Goal: Check status: Check status

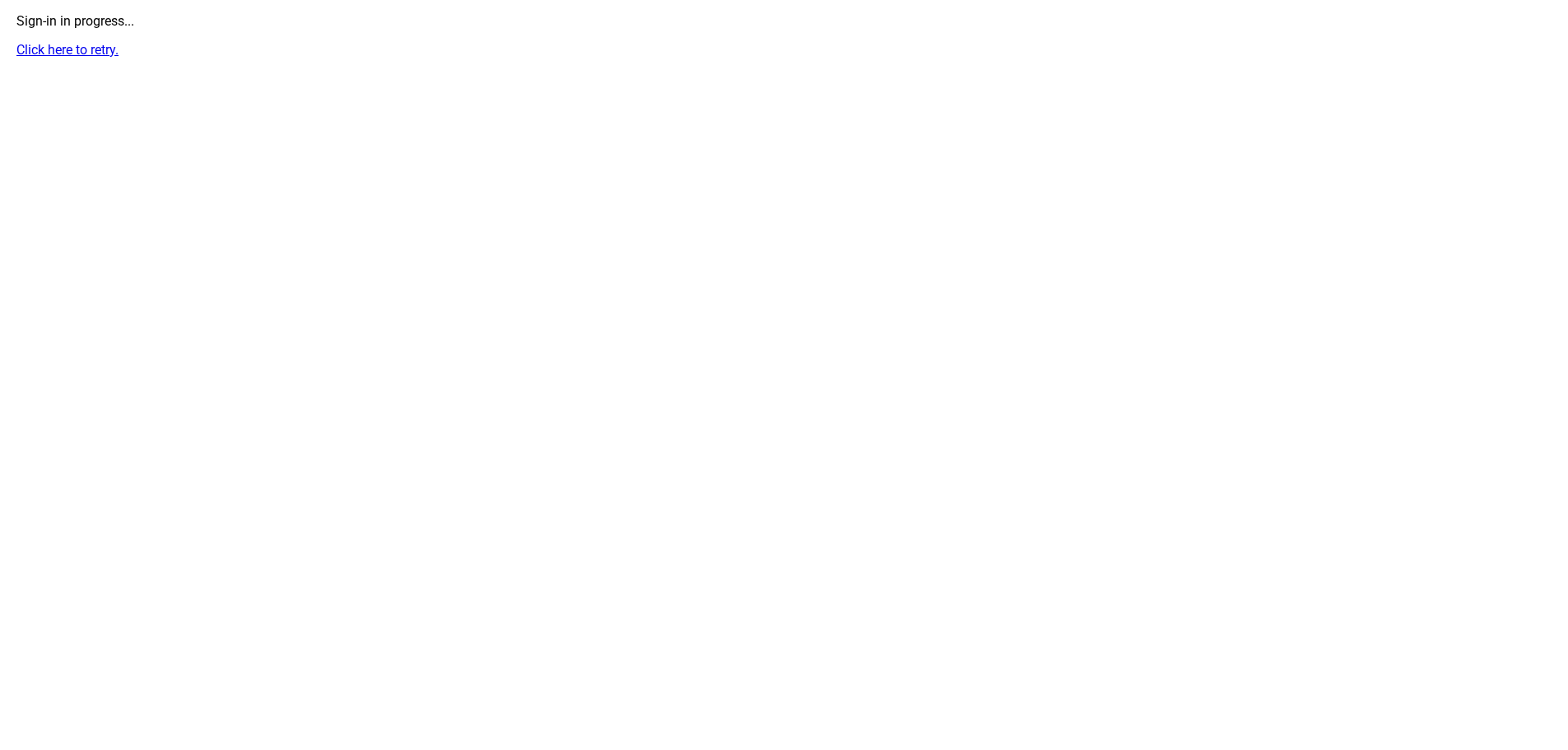
click at [813, 71] on html "Sign-in in progress... Click here to retry." at bounding box center [784, 35] width 1568 height 71
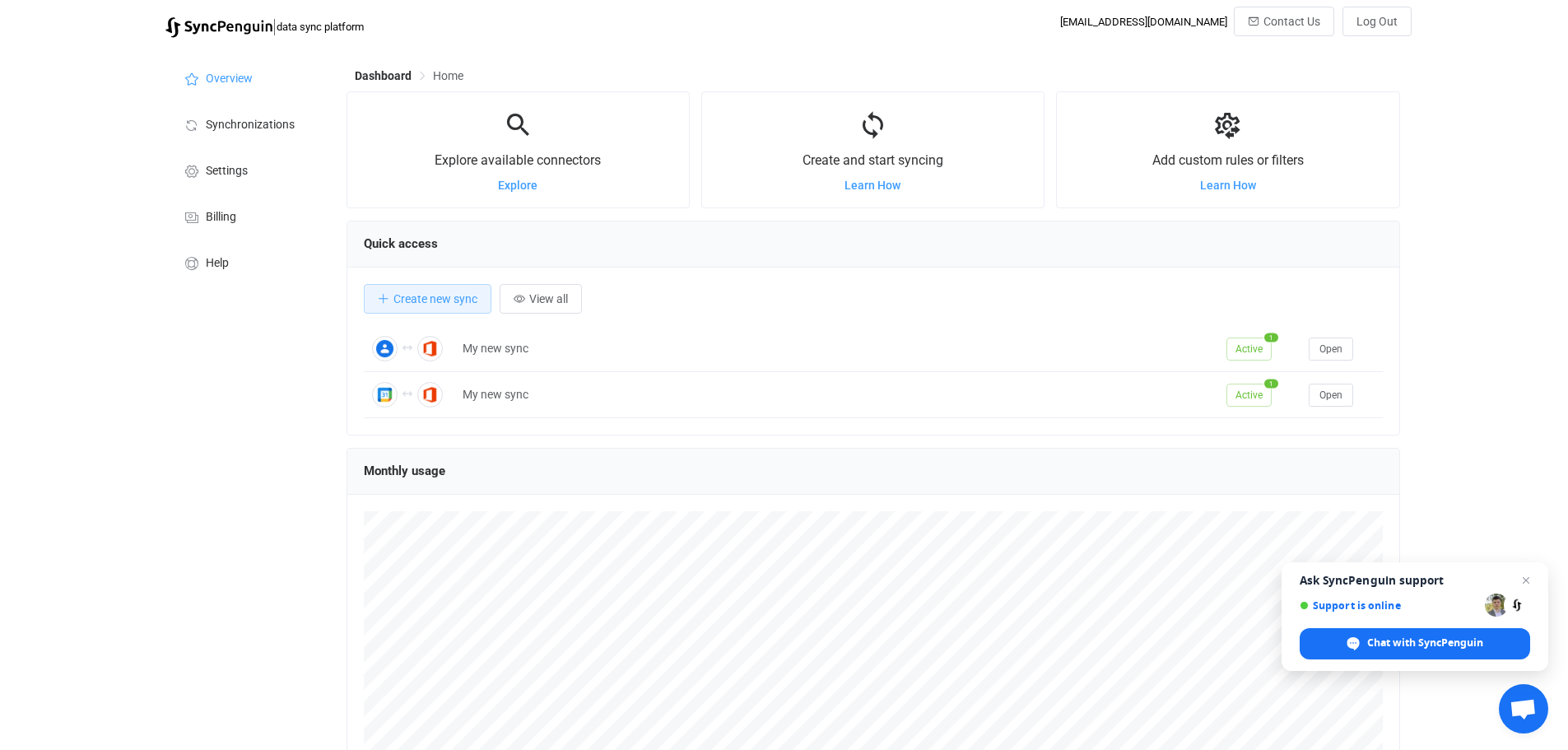
scroll to position [319, 1053]
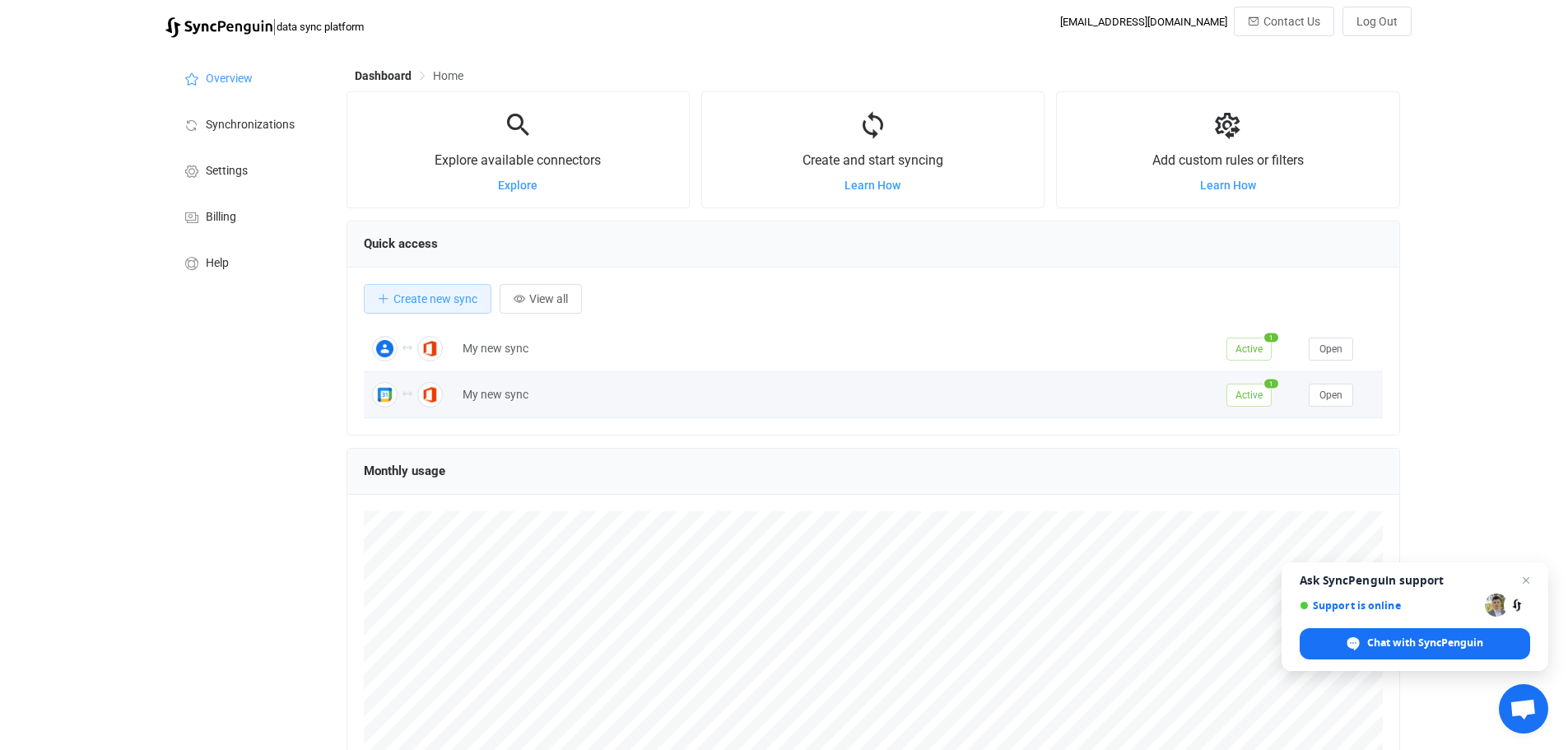
click at [484, 396] on div "My new sync" at bounding box center [836, 395] width 764 height 19
click at [1331, 397] on span "Open" at bounding box center [1330, 395] width 23 height 11
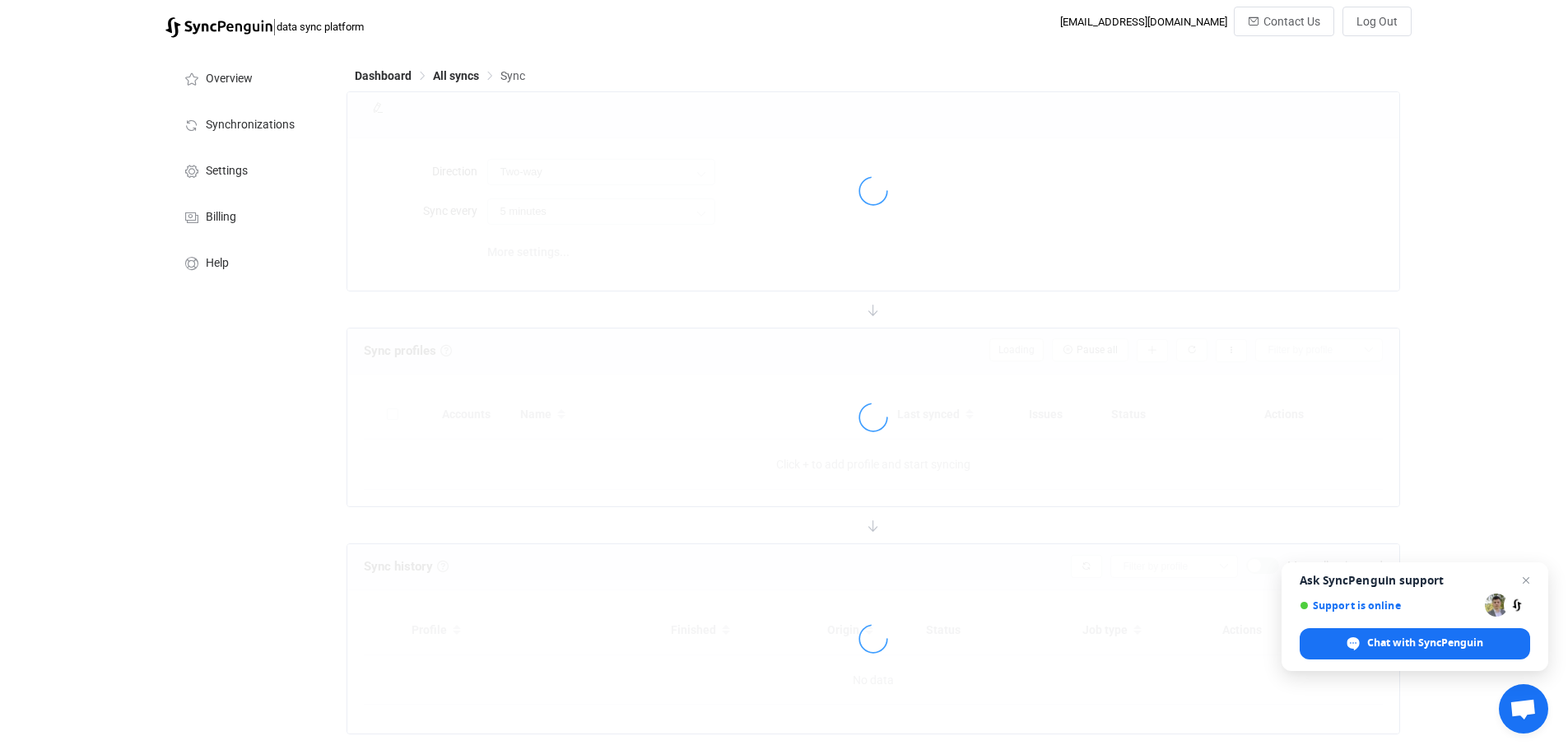
type input "10 minutes"
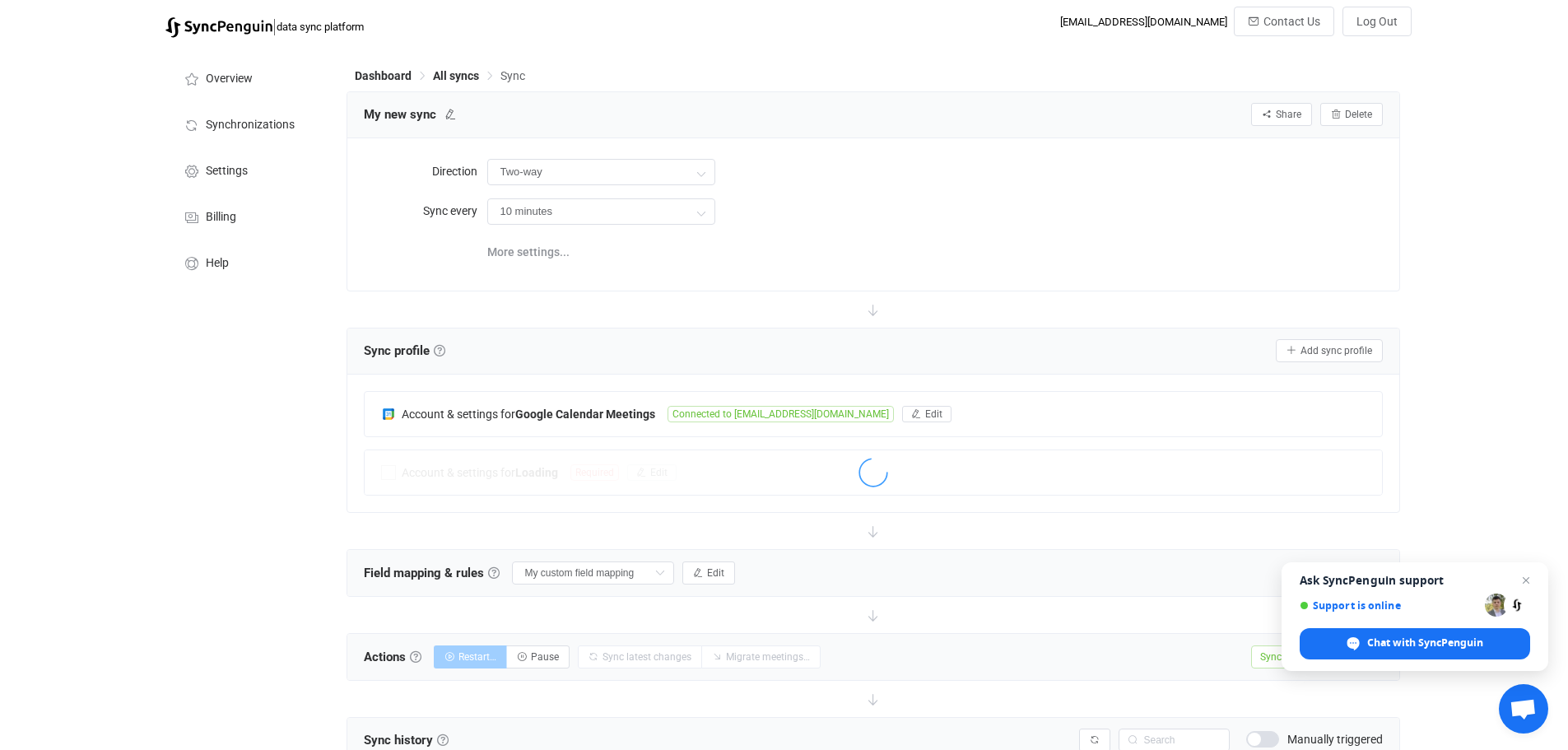
click at [1527, 584] on span "Close chat" at bounding box center [1525, 580] width 20 height 20
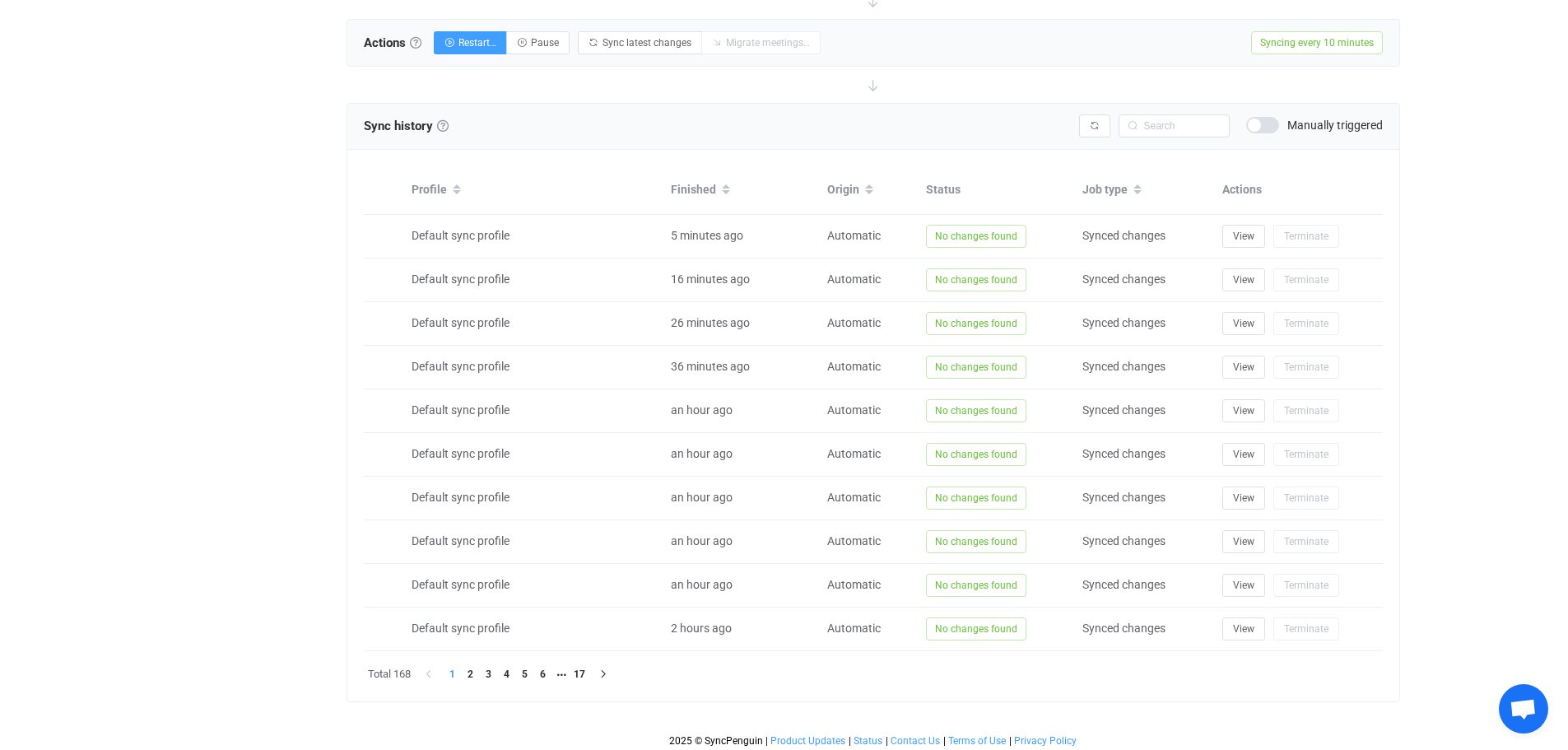
scroll to position [617, 0]
click at [475, 666] on li "2" at bounding box center [471, 671] width 18 height 18
click at [486, 666] on li "3" at bounding box center [489, 671] width 18 height 18
click at [504, 667] on li "4" at bounding box center [507, 671] width 18 height 18
click at [522, 667] on li "5" at bounding box center [525, 671] width 18 height 18
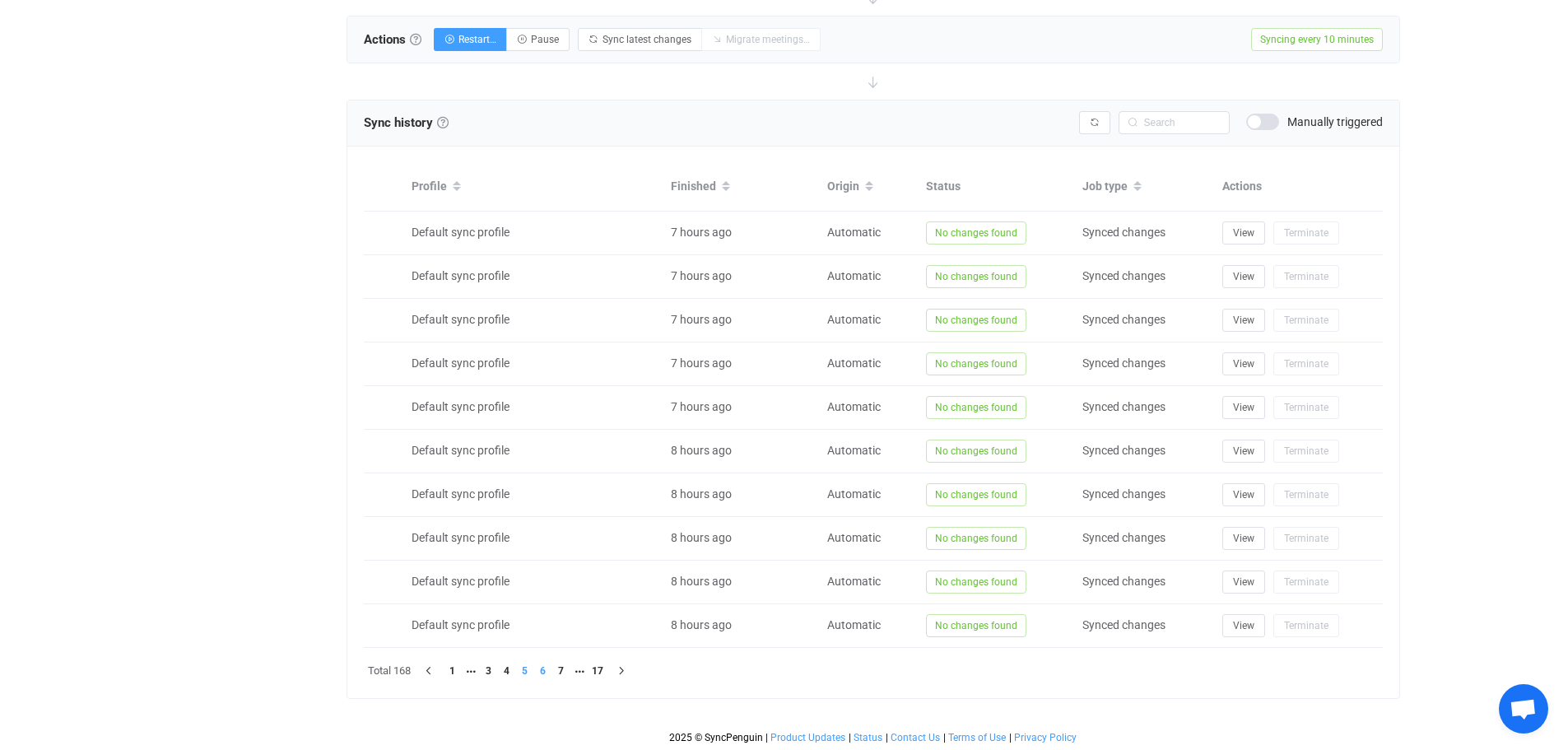
click at [538, 669] on li "6" at bounding box center [543, 671] width 18 height 18
click at [559, 672] on li "8" at bounding box center [561, 671] width 18 height 18
click at [543, 672] on li "9" at bounding box center [543, 671] width 18 height 18
click at [547, 672] on li "10" at bounding box center [543, 671] width 18 height 18
click at [548, 672] on li "11" at bounding box center [543, 671] width 18 height 18
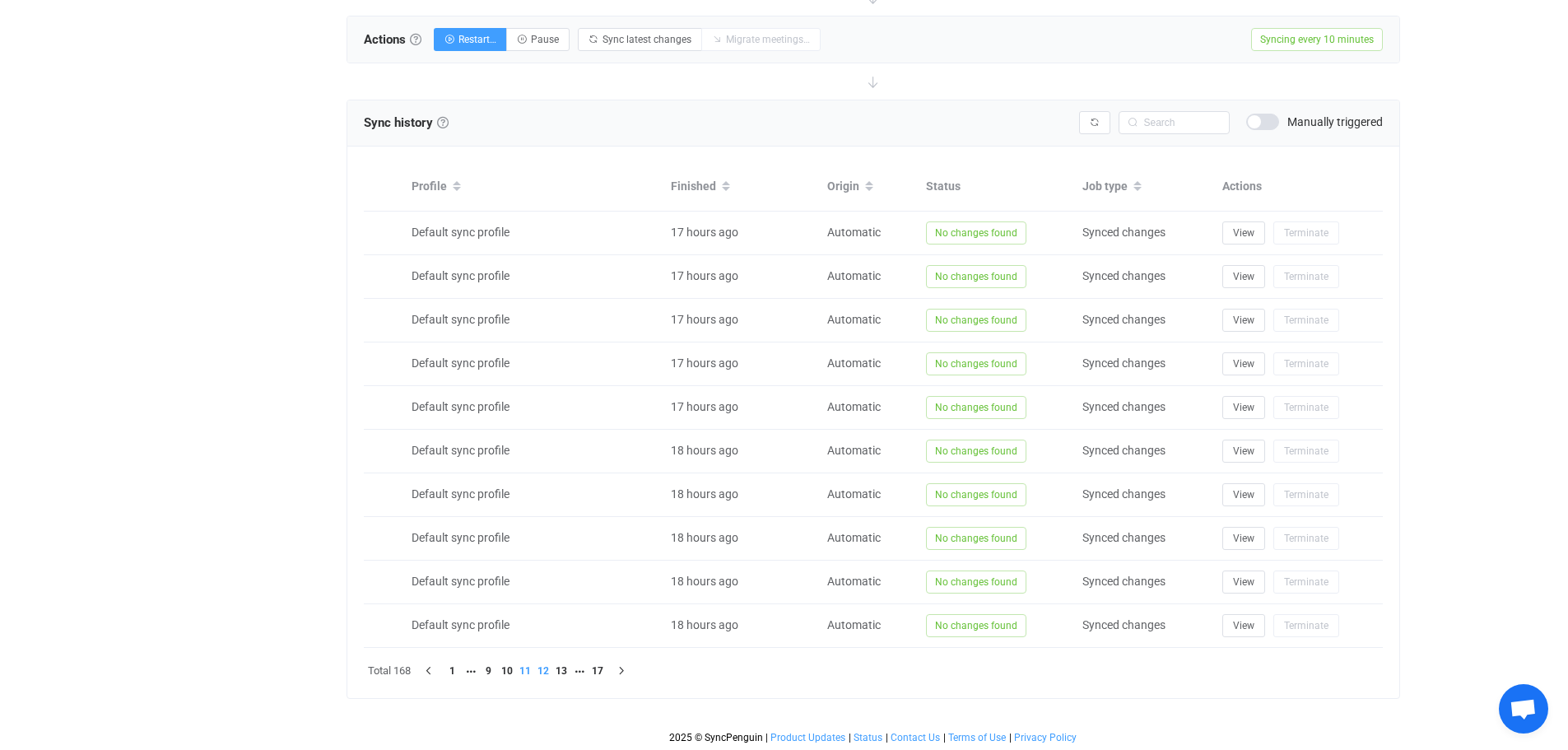
click at [547, 672] on li "12" at bounding box center [543, 671] width 18 height 18
click at [559, 669] on li "14" at bounding box center [561, 671] width 18 height 18
click at [547, 670] on li "15" at bounding box center [543, 671] width 18 height 18
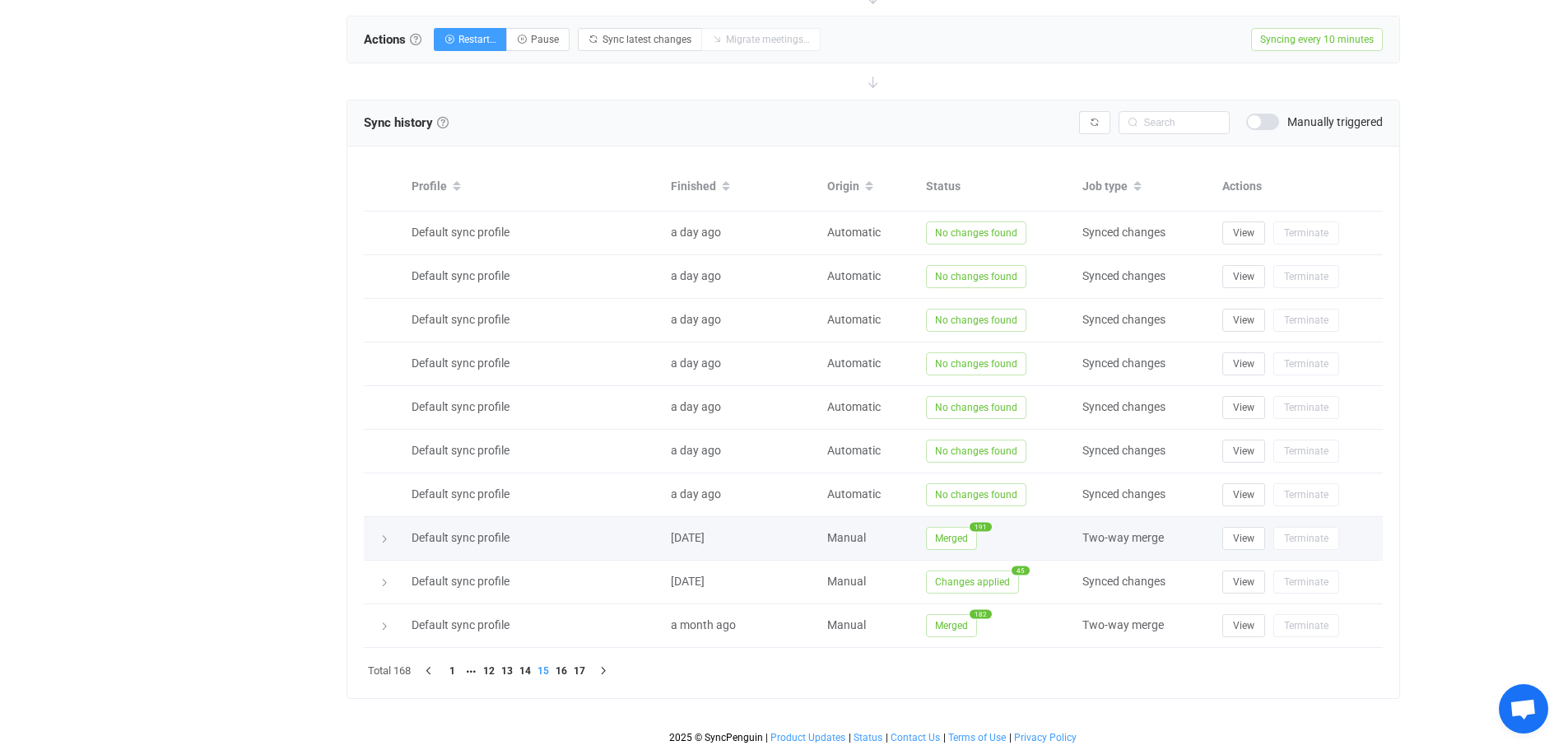
click at [949, 531] on span "Merged" at bounding box center [951, 538] width 51 height 23
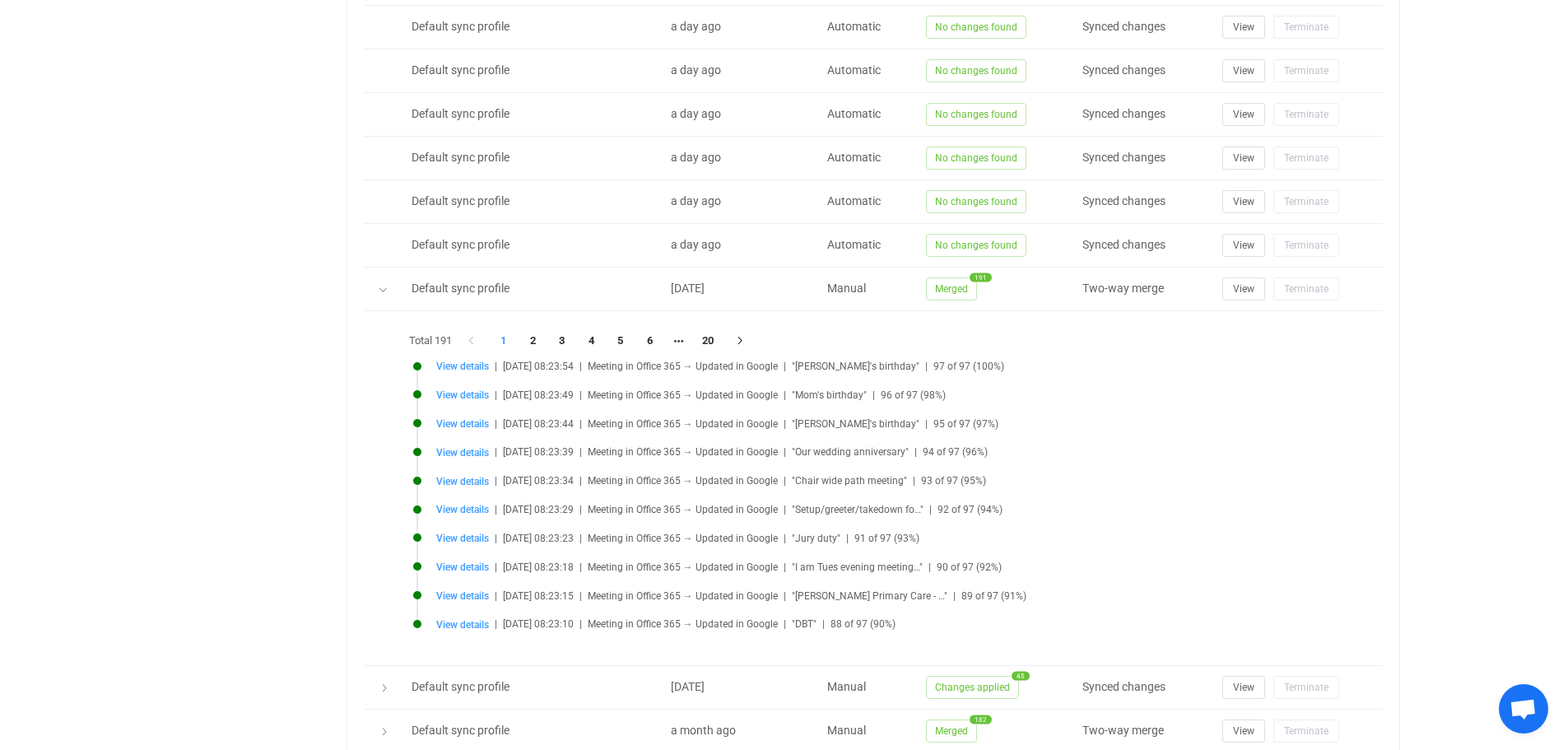
scroll to position [972, 0]
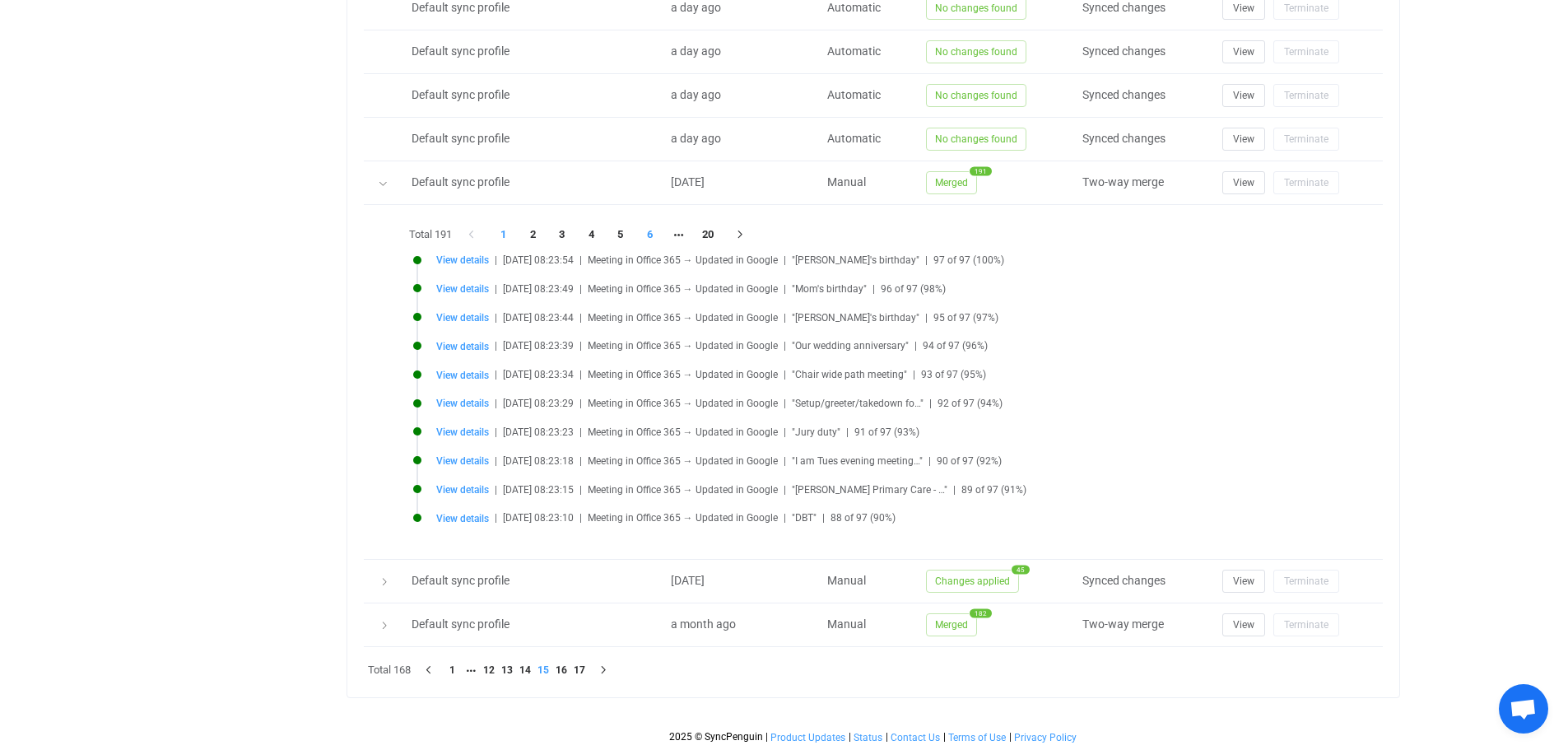
click at [654, 234] on li "6" at bounding box center [650, 234] width 29 height 23
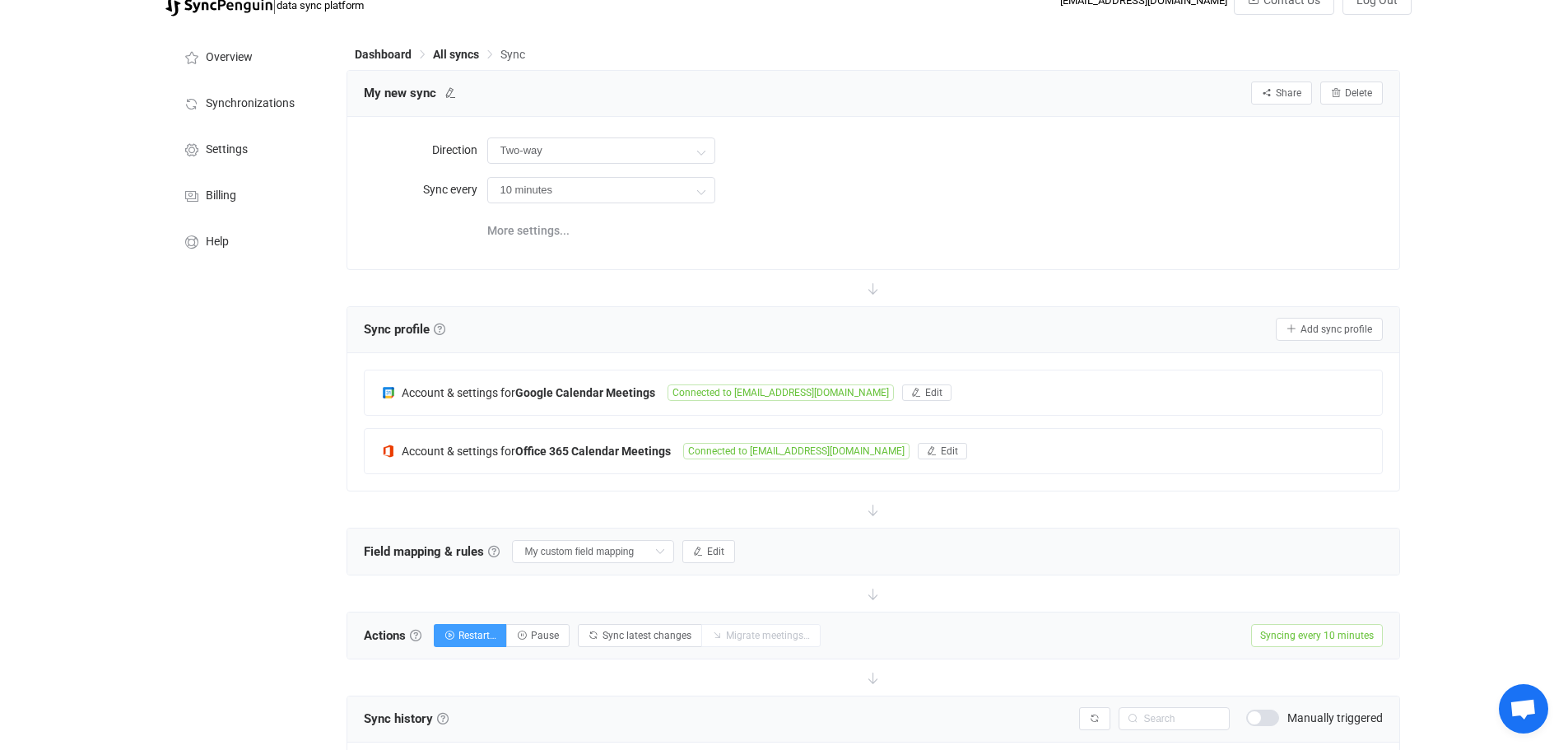
scroll to position [0, 0]
